Goal: Task Accomplishment & Management: Complete application form

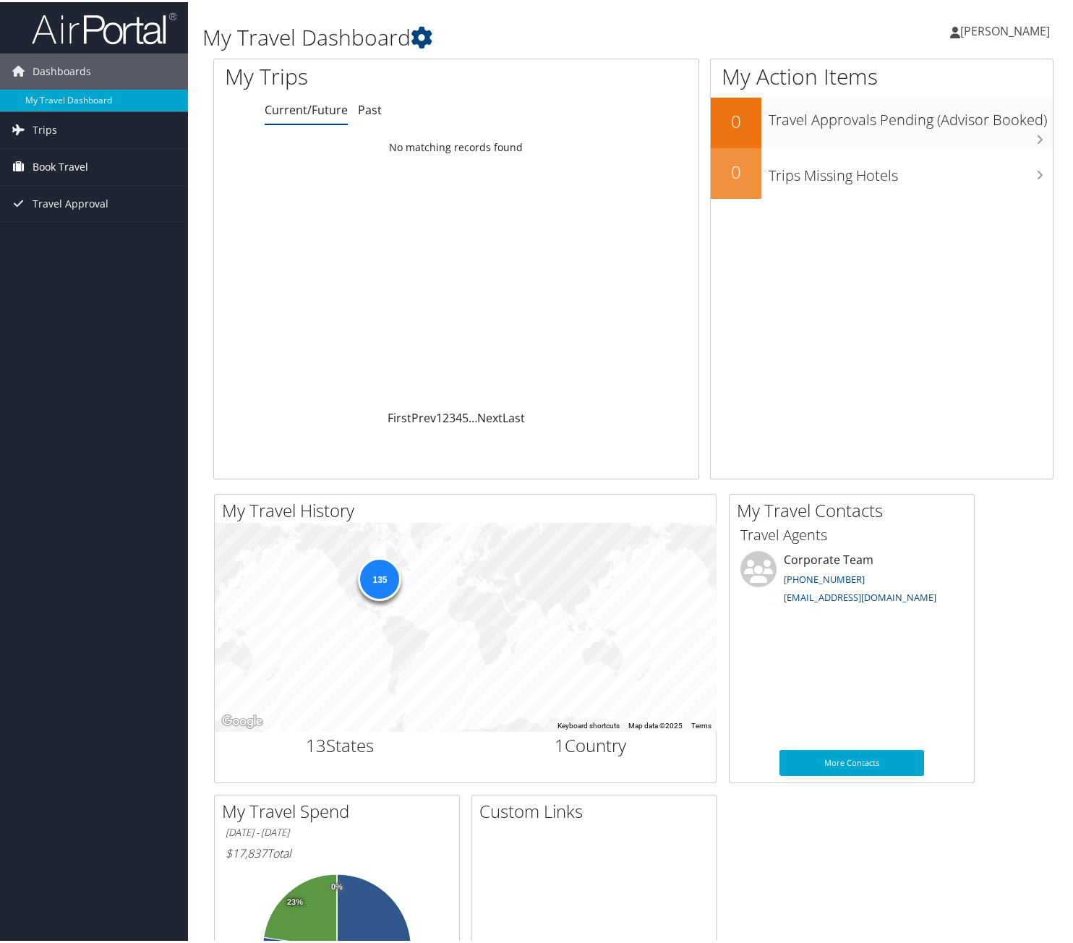
click at [86, 169] on span "Book Travel" at bounding box center [61, 165] width 56 height 36
click at [108, 190] on link "Agent Booking Request" at bounding box center [94, 194] width 188 height 22
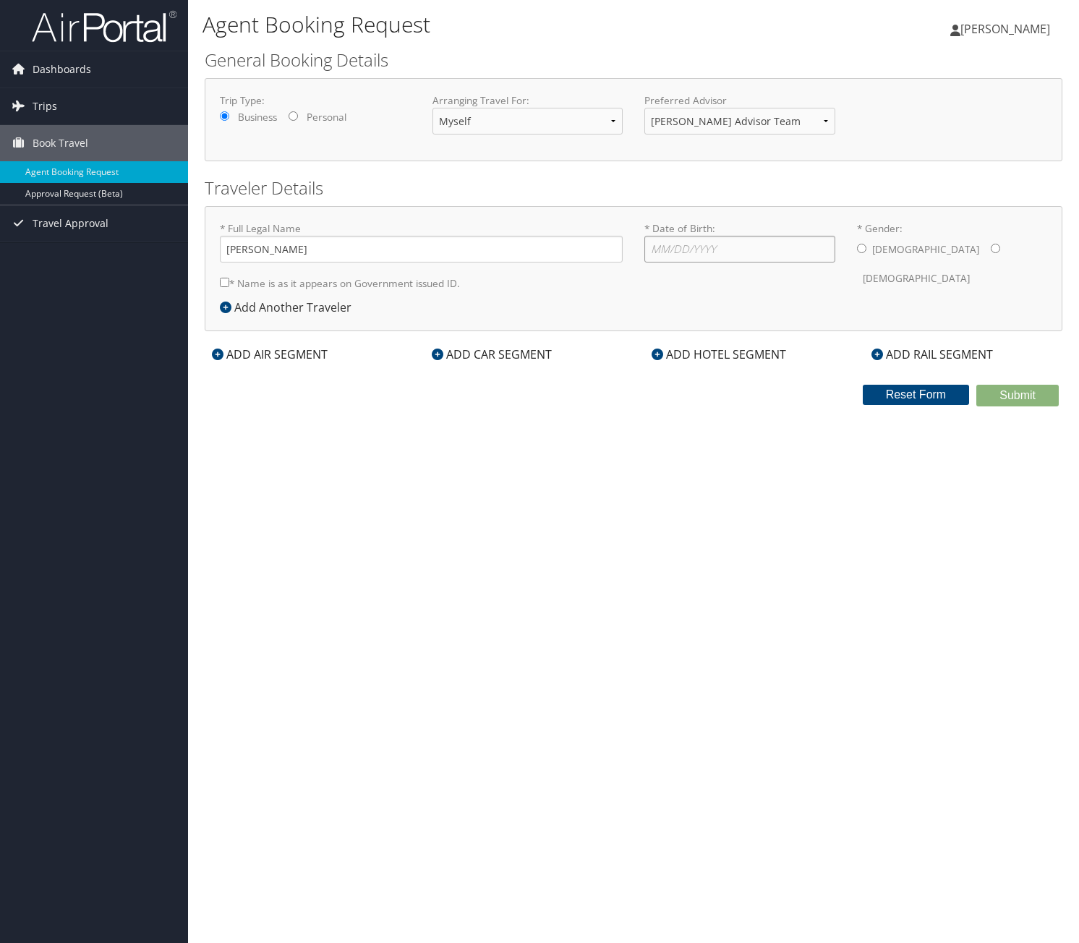
click at [719, 253] on input "* Date of Birth: Invalid Date" at bounding box center [739, 249] width 191 height 27
type input "[DATE]"
click at [861, 250] on input "* Gender: [DEMOGRAPHIC_DATA] [DEMOGRAPHIC_DATA]" at bounding box center [861, 248] width 9 height 9
radio input "true"
click at [226, 283] on input "* Name is as it appears on Government issued ID." at bounding box center [224, 282] width 9 height 9
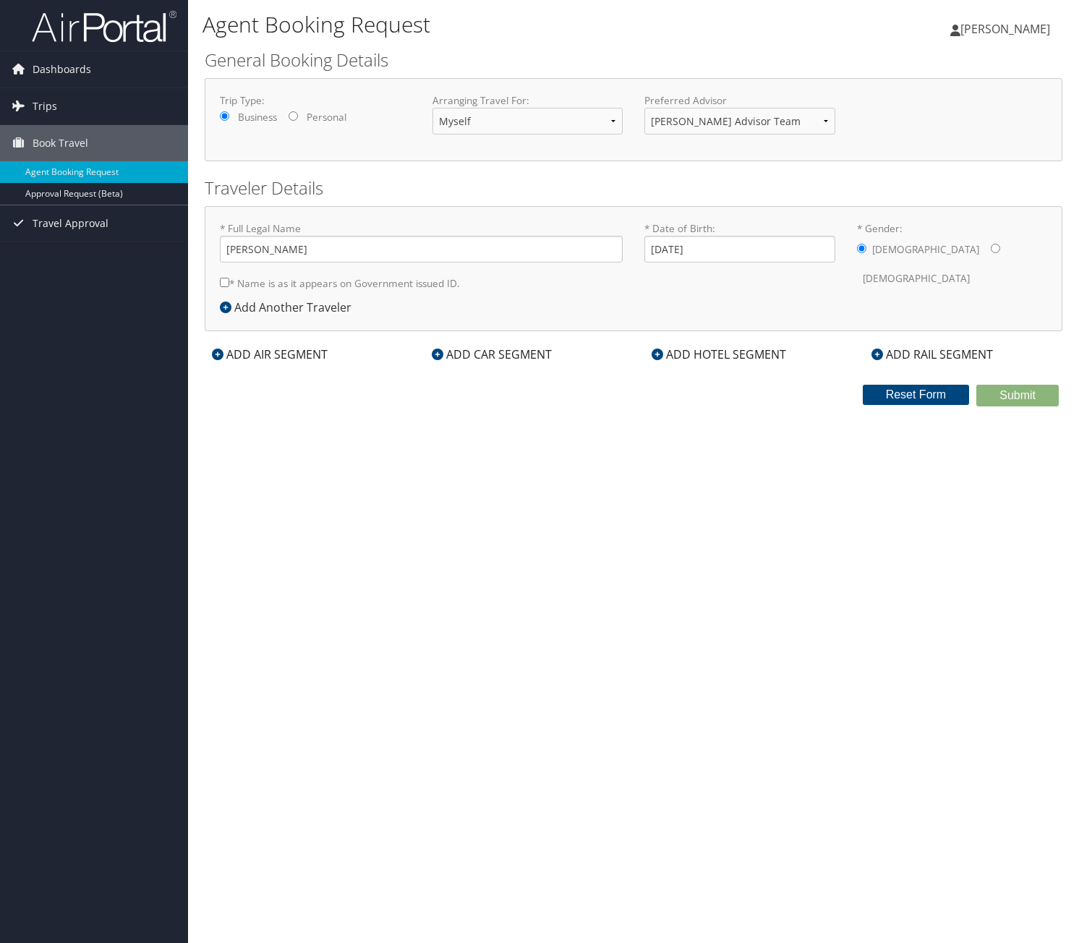
checkbox input "true"
click at [263, 354] on div "ADD AIR SEGMENT" at bounding box center [270, 354] width 130 height 17
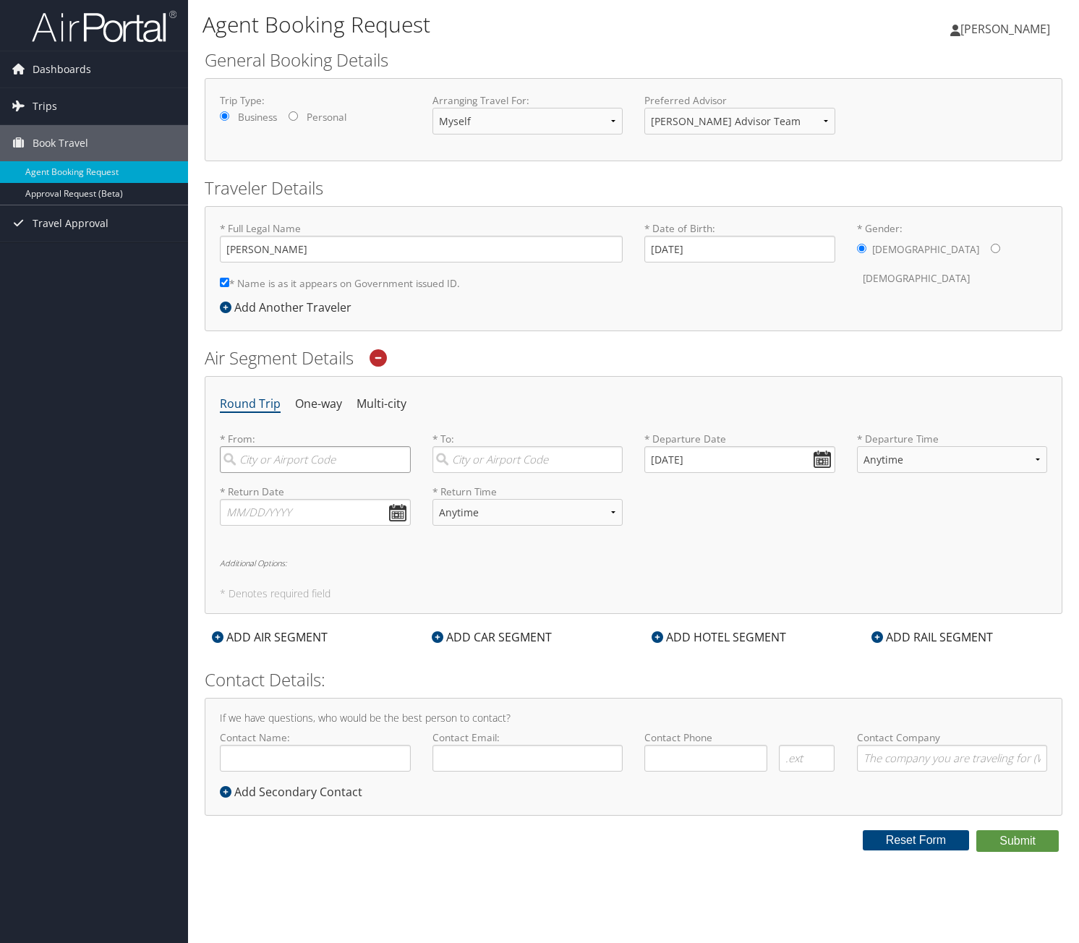
click at [339, 462] on input "search" at bounding box center [315, 459] width 191 height 27
click at [297, 495] on div "[GEOGRAPHIC_DATA] (DTW MI)" at bounding box center [316, 489] width 171 height 19
click at [297, 473] on input "dtw" at bounding box center [315, 459] width 191 height 27
type input "[GEOGRAPHIC_DATA] (DTW MI)"
click at [467, 461] on input "search" at bounding box center [528, 459] width 191 height 27
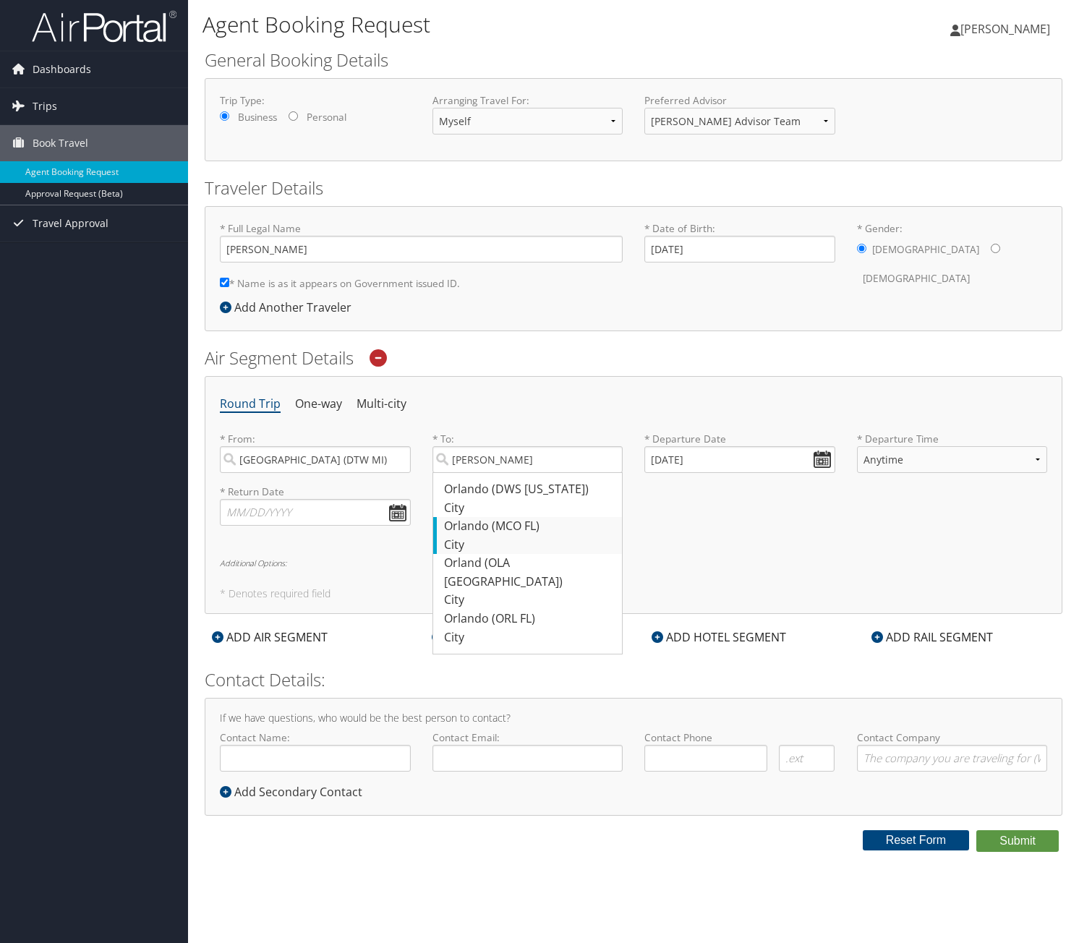
click at [516, 529] on div "Orlando (MCO FL)" at bounding box center [529, 526] width 171 height 19
click at [516, 473] on input "[PERSON_NAME]" at bounding box center [528, 459] width 191 height 27
type input "Orlando (MCO FL)"
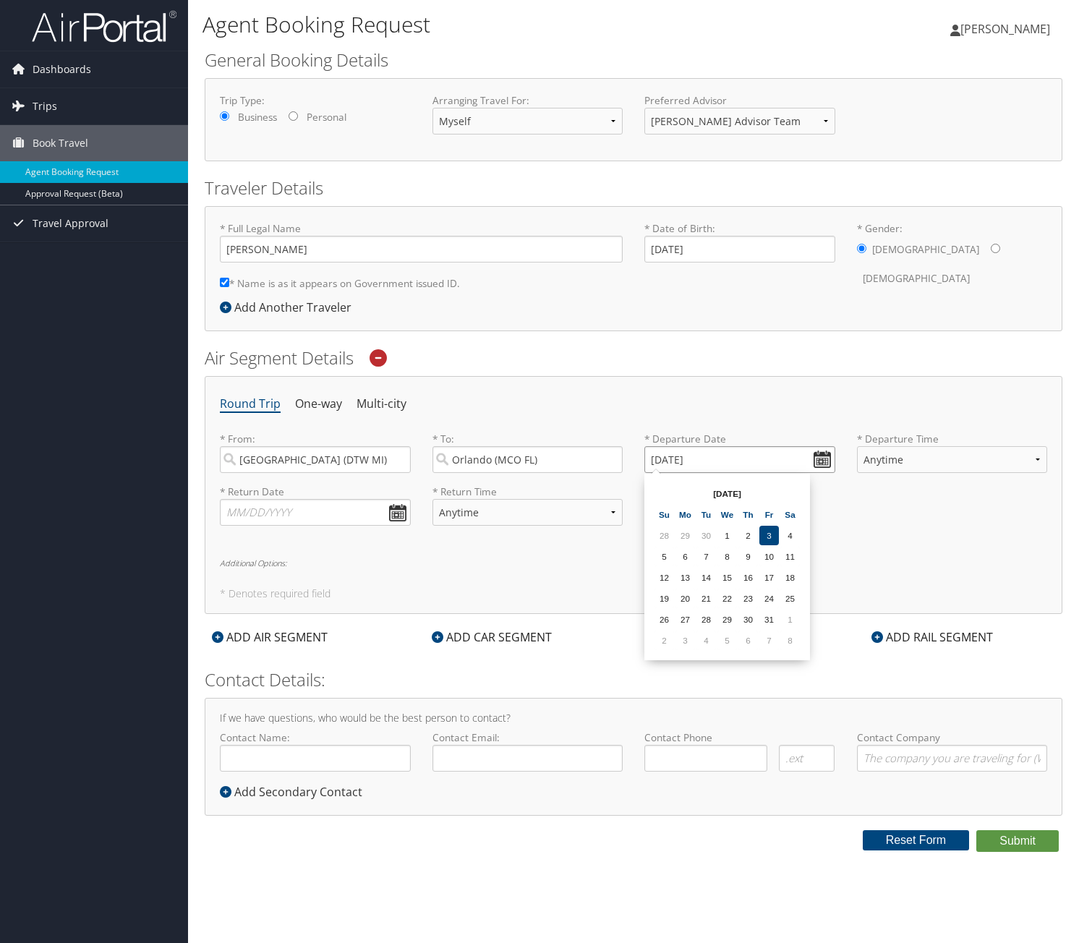
click at [822, 461] on input "[DATE]" at bounding box center [739, 459] width 191 height 27
click at [793, 488] on th at bounding box center [790, 494] width 20 height 20
click at [684, 598] on td "17" at bounding box center [686, 599] width 20 height 20
type input "[DATE]"
click at [1037, 457] on select "Anytime Early Morning (5AM-7AM) Morning (7AM-12PM) Afternoon (12PM-5PM) Evening…" at bounding box center [952, 459] width 191 height 27
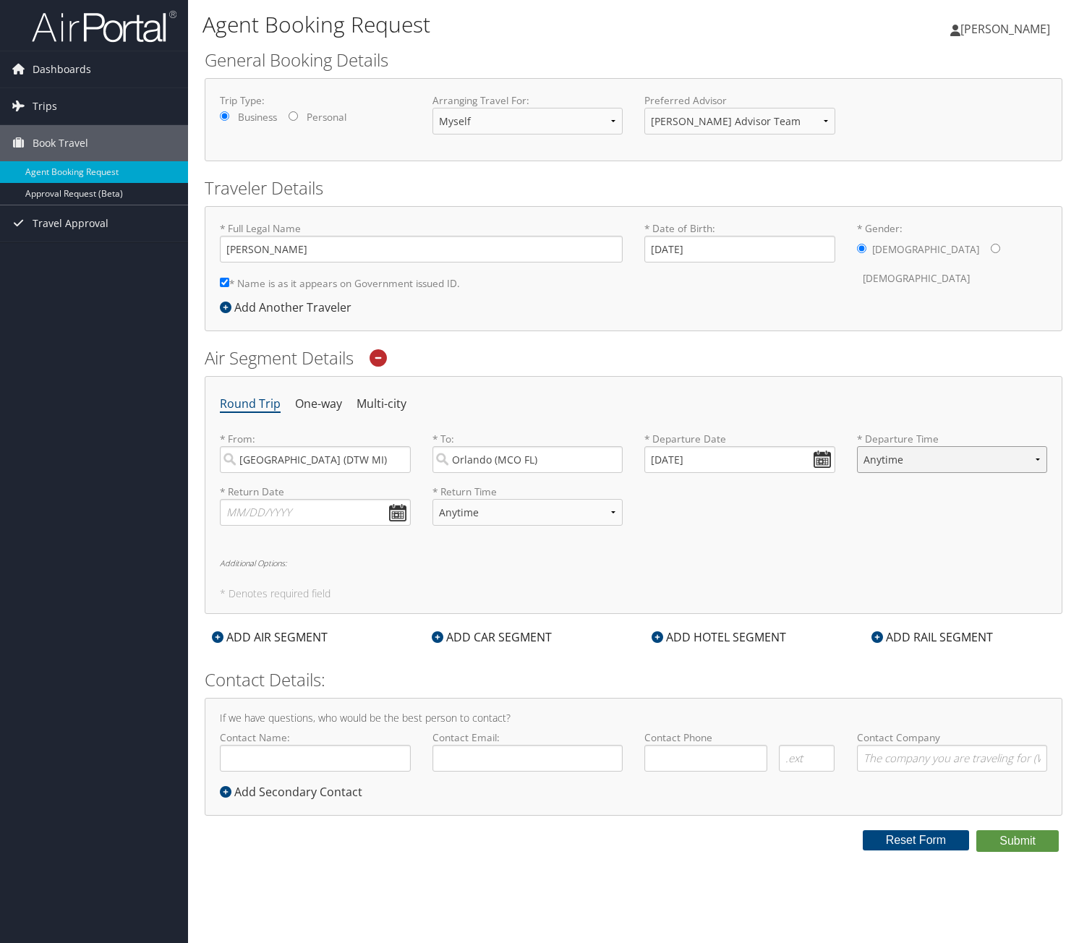
select select "10:00 AM"
click at [857, 446] on select "Anytime Early Morning (5AM-7AM) Morning (7AM-12PM) Afternoon (12PM-5PM) Evening…" at bounding box center [952, 459] width 191 height 27
click at [396, 513] on input "text" at bounding box center [315, 512] width 191 height 27
click at [364, 540] on th at bounding box center [366, 547] width 20 height 20
click at [324, 654] on td "20" at bounding box center [324, 652] width 20 height 20
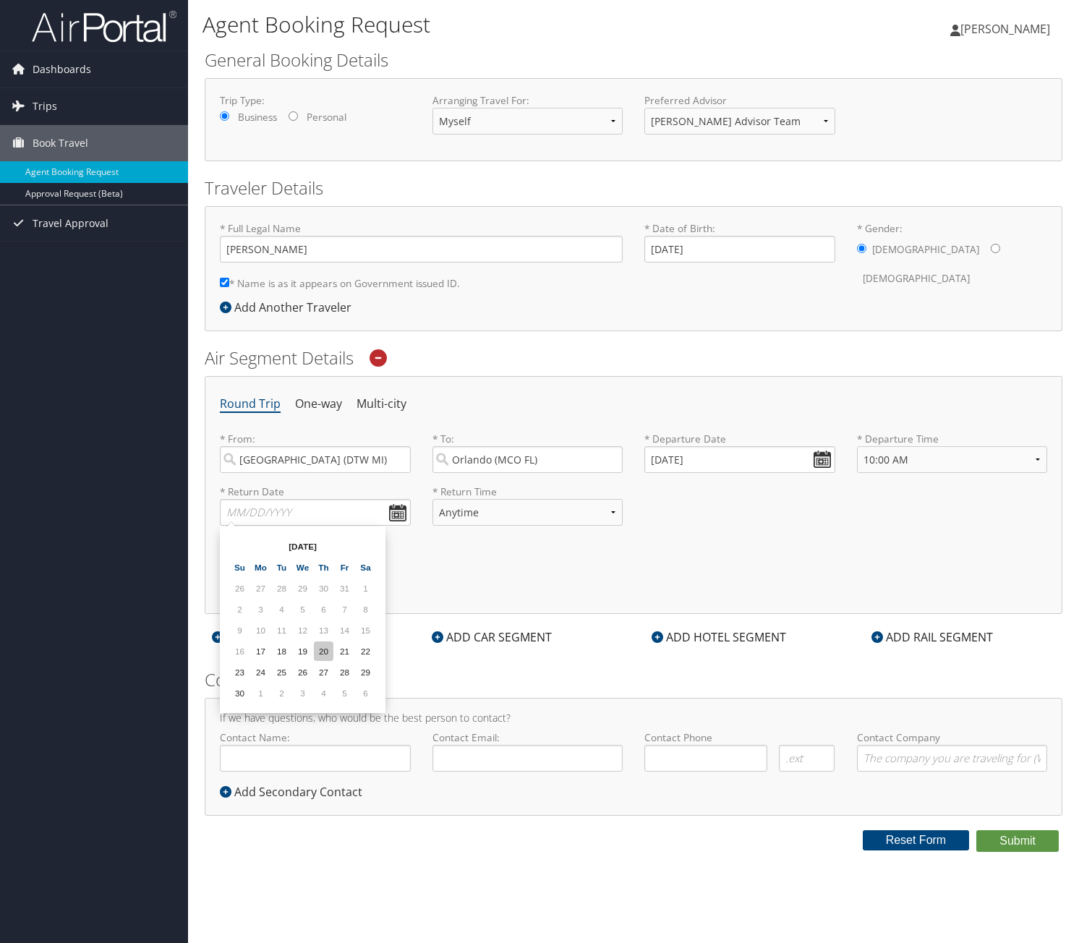
type input "[DATE]"
click at [600, 509] on select "Anytime Early Morning (5AM-7AM) Morning (7AM-12PM) Afternoon (12PM-5PM) Evening…" at bounding box center [528, 512] width 191 height 27
select select "2:00 PM"
click at [433, 499] on select "Anytime Early Morning (5AM-7AM) Morning (7AM-12PM) Afternoon (12PM-5PM) Evening…" at bounding box center [528, 512] width 191 height 27
click at [242, 559] on h6 "Additional Options:" at bounding box center [633, 563] width 827 height 8
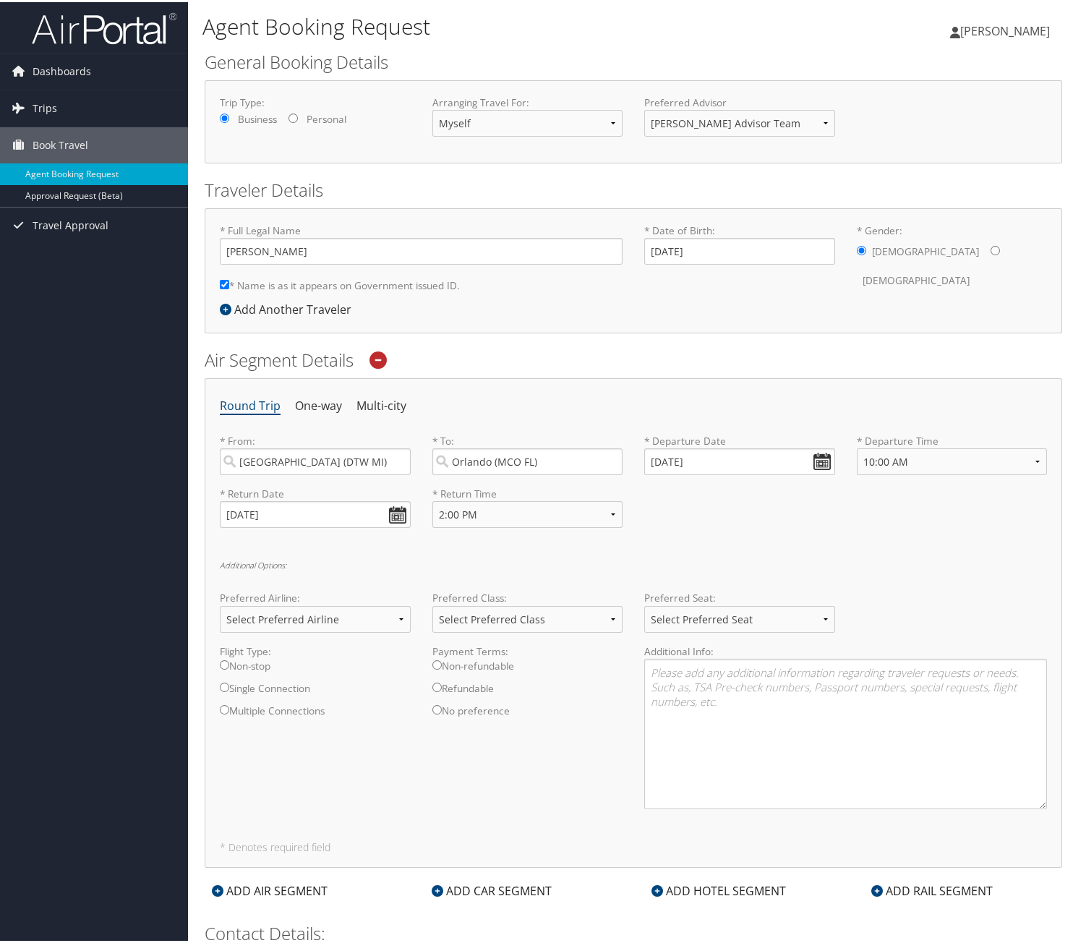
click at [228, 661] on input "Non-stop" at bounding box center [224, 662] width 9 height 9
radio input "true"
click at [396, 615] on select "Select Preferred Airline Delta United Airlines American Airlines Southwest Airl…" at bounding box center [315, 617] width 191 height 27
select select "Delta(DL)"
click at [220, 604] on select "Select Preferred Airline Delta United Airlines American Airlines Southwest Airl…" at bounding box center [315, 617] width 191 height 27
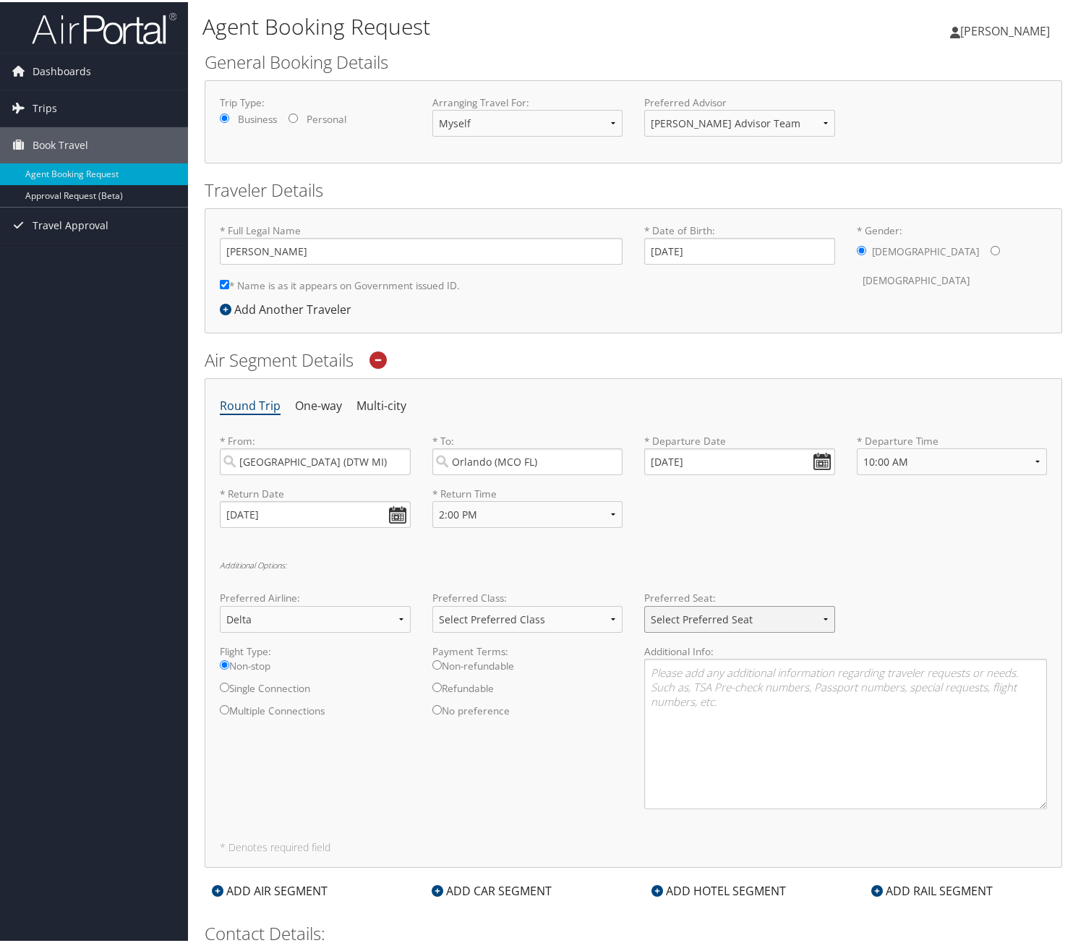
click at [710, 613] on select "Select Preferred Seat Aisle Window Middle" at bounding box center [739, 617] width 191 height 27
select select "Aisle"
click at [644, 604] on select "Select Preferred Seat Aisle Window Middle" at bounding box center [739, 617] width 191 height 27
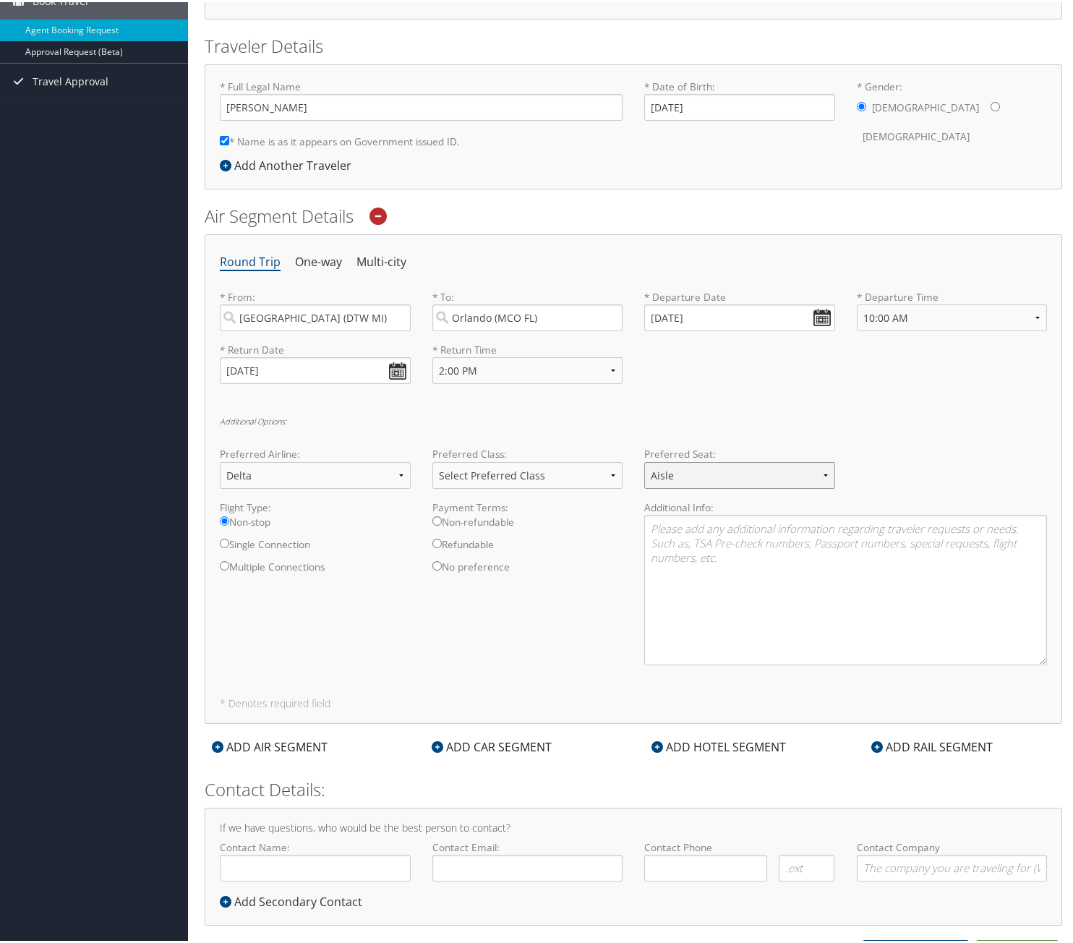
scroll to position [145, 0]
click at [793, 524] on textarea at bounding box center [845, 587] width 403 height 150
paste textarea "DL 1059"
type textarea "DL 1059"
drag, startPoint x: 762, startPoint y: 522, endPoint x: 580, endPoint y: 523, distance: 182.3
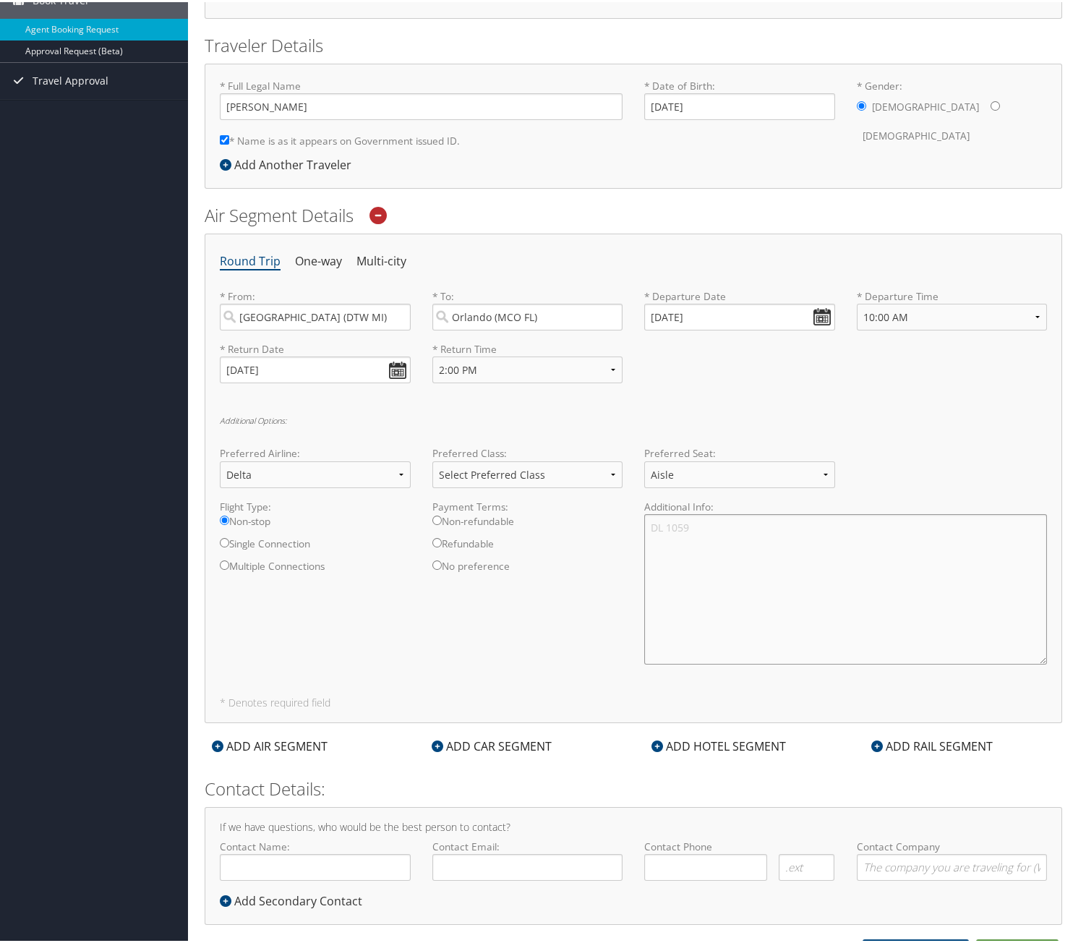
click at [580, 523] on div "Flight Type: Non-stop Single Connection Multiple Connections Payment Terms: Non…" at bounding box center [633, 586] width 849 height 176
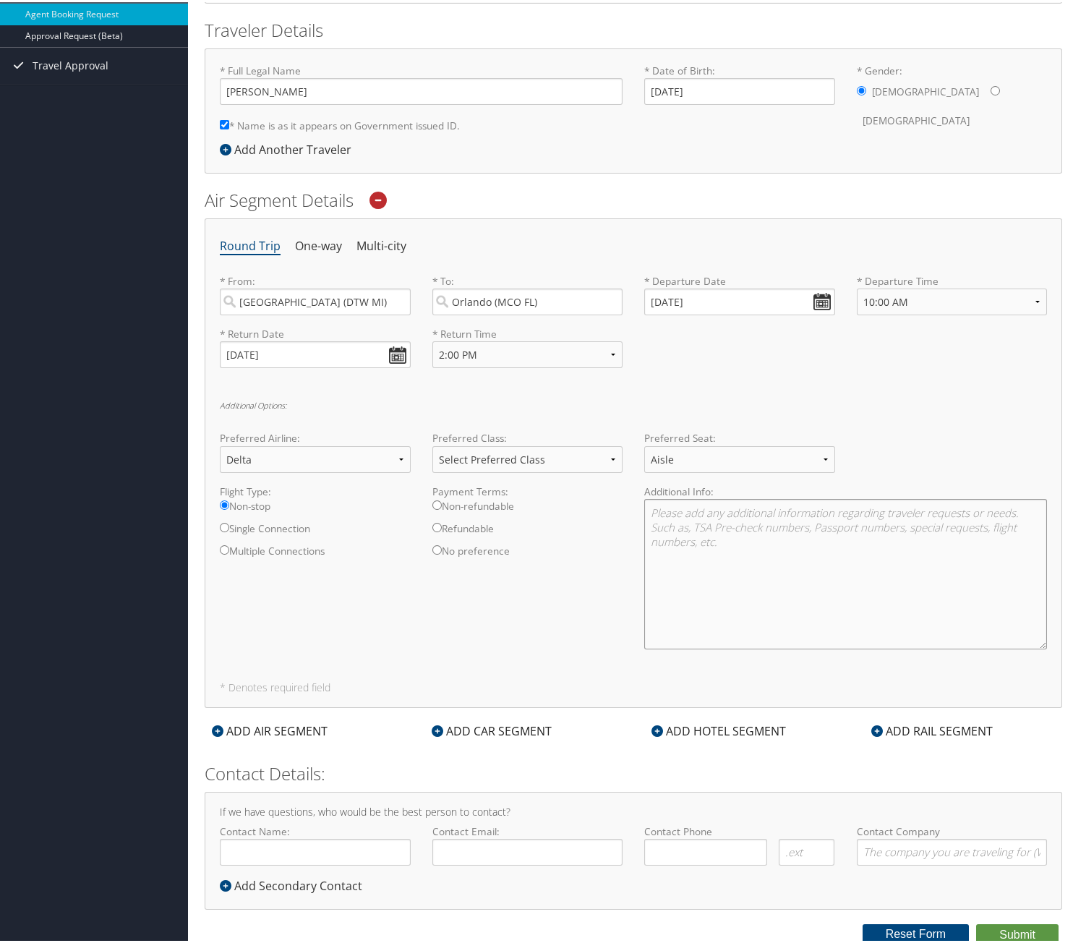
scroll to position [161, 0]
click at [1013, 928] on button "Submit" at bounding box center [1017, 933] width 82 height 22
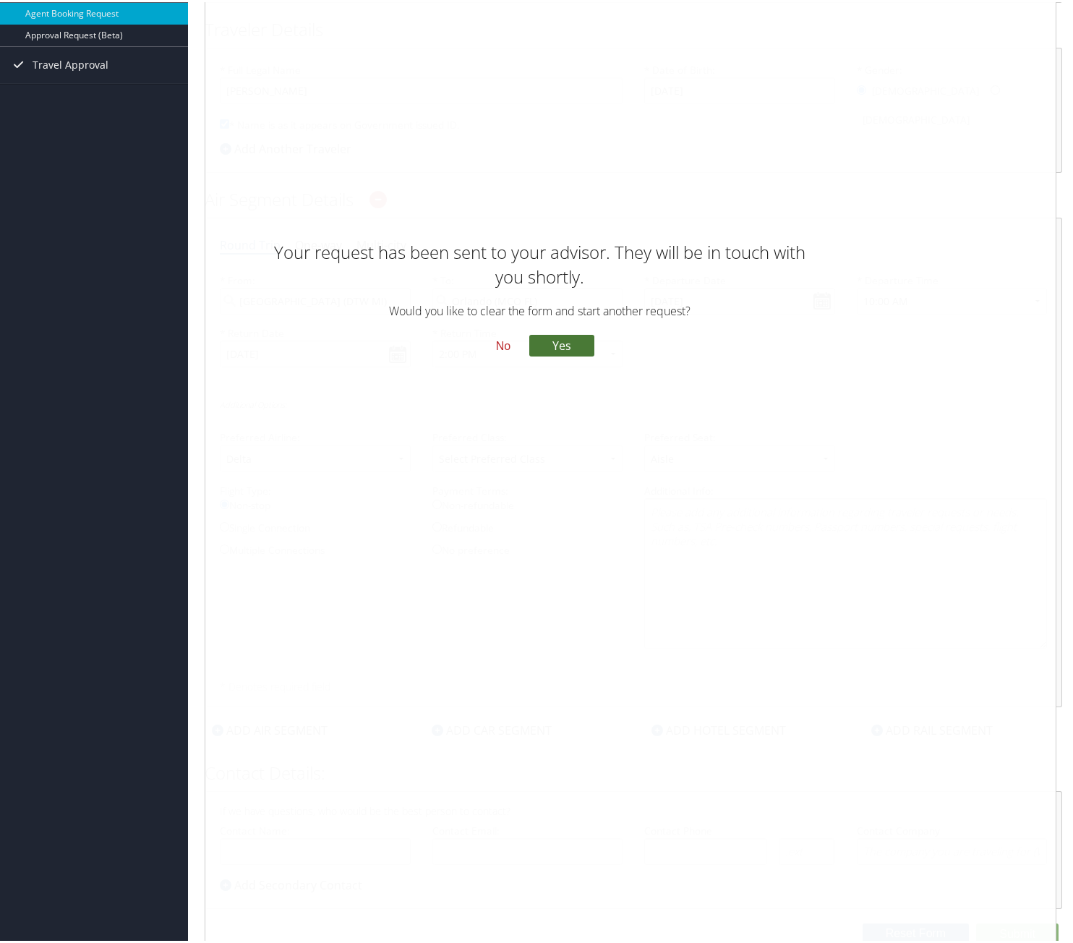
click at [555, 346] on button "Yes" at bounding box center [561, 344] width 65 height 22
